Goal: Find specific page/section: Find specific page/section

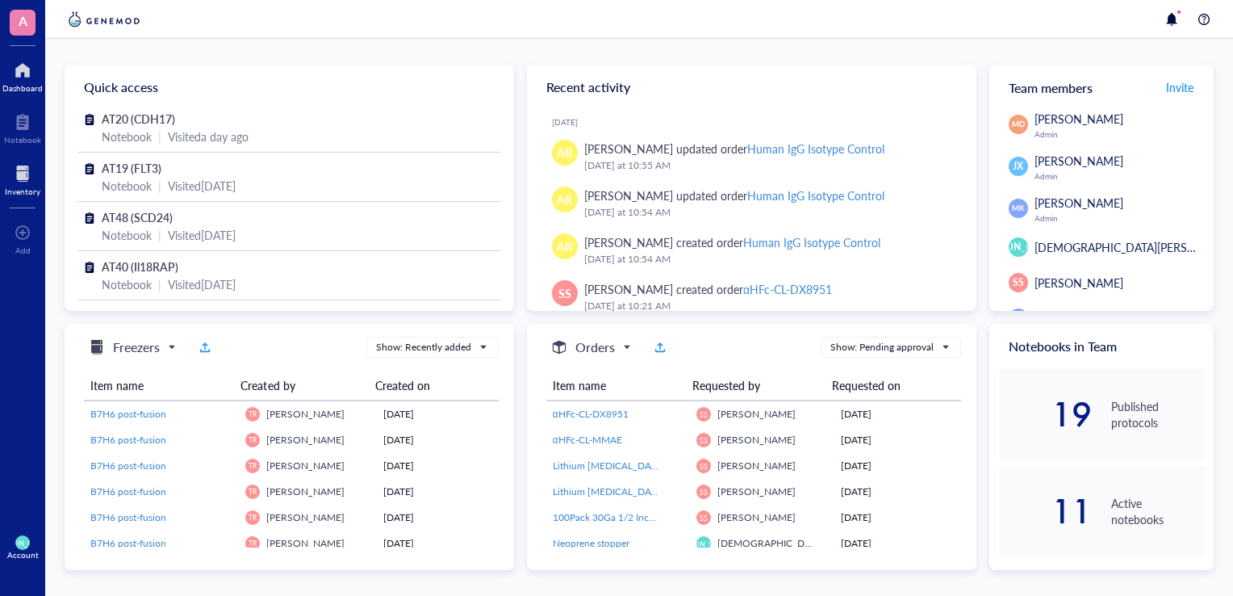
click at [29, 179] on div at bounding box center [23, 174] width 36 height 26
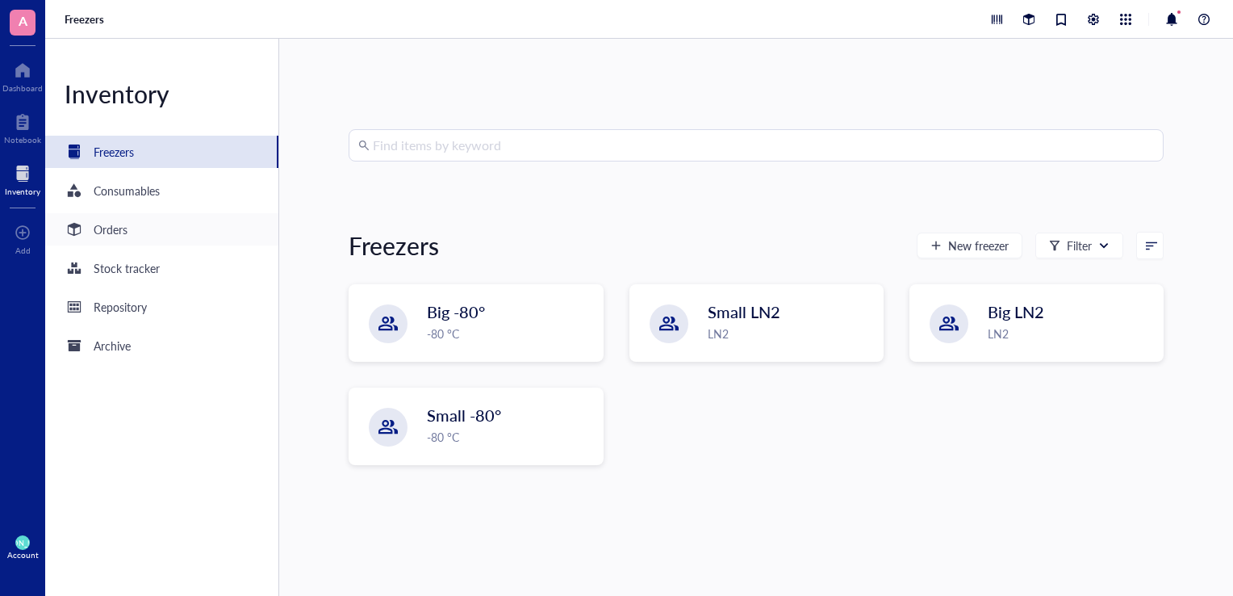
click at [142, 237] on div "Orders" at bounding box center [161, 229] width 233 height 32
